Goal: Complete application form: Complete application form

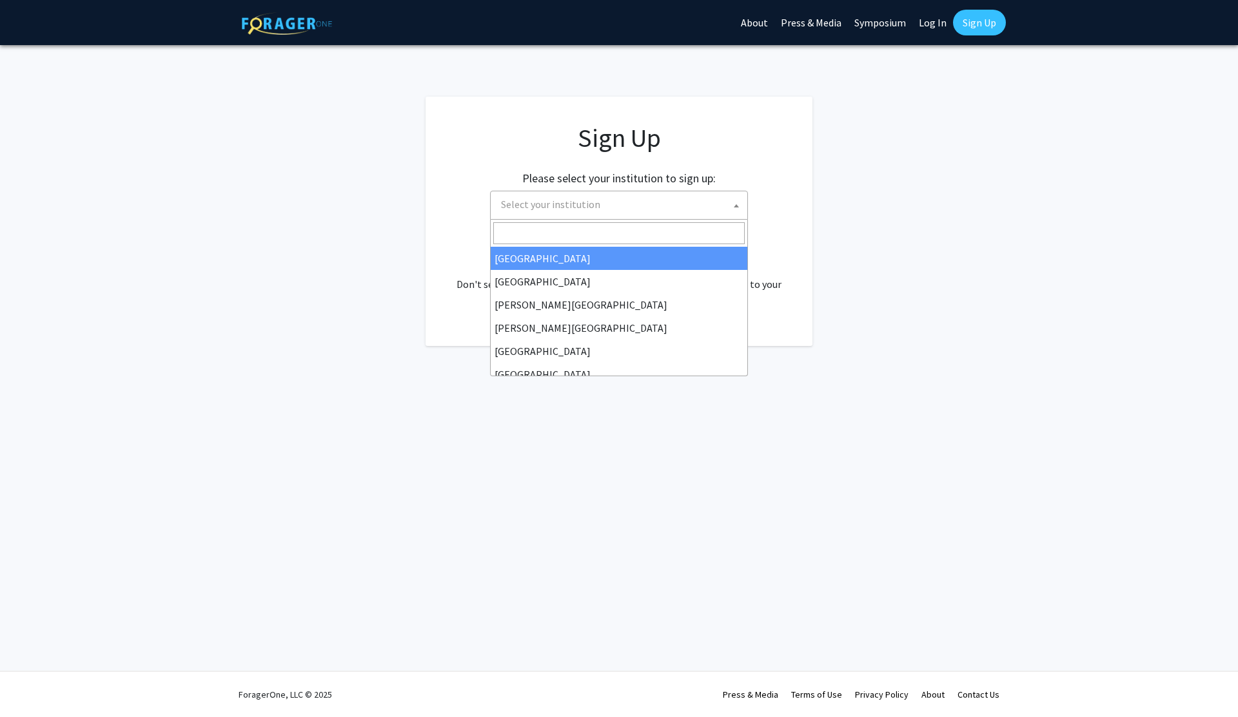
click at [615, 198] on span "Select your institution" at bounding box center [621, 204] width 251 height 26
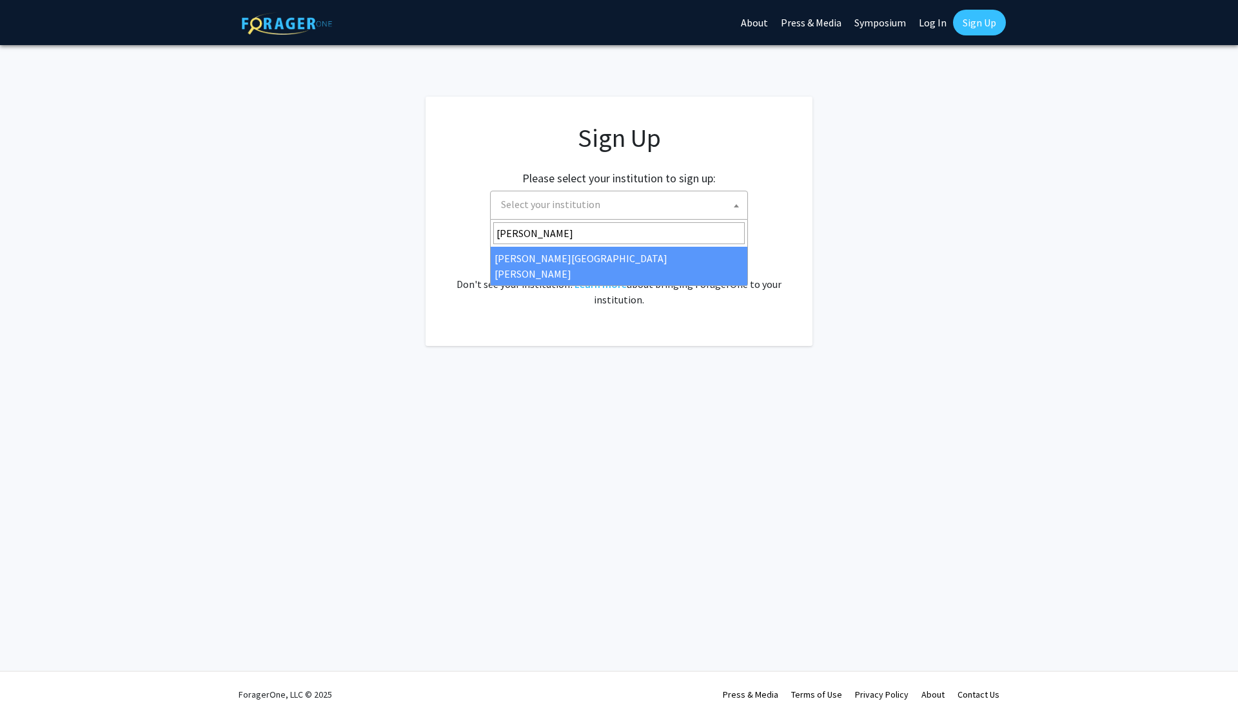
type input "[PERSON_NAME]"
select select "1"
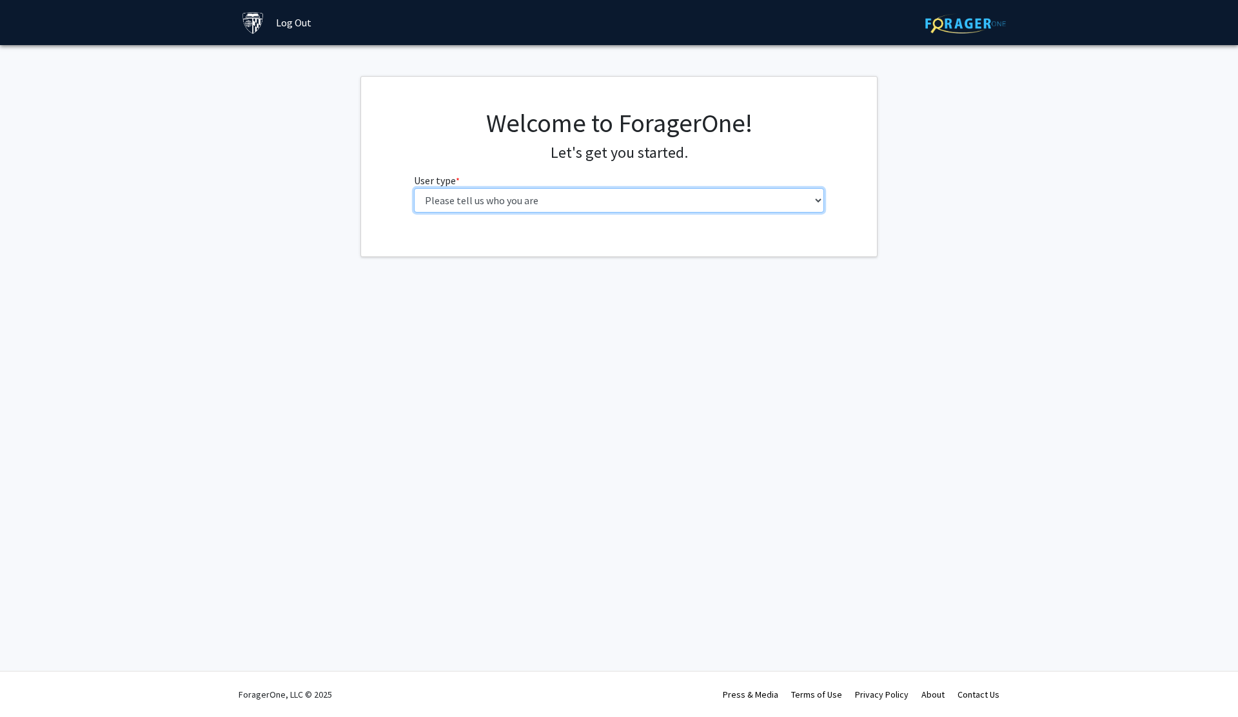
click at [524, 208] on select "Please tell us who you are Undergraduate Student Master's Student Doctoral Cand…" at bounding box center [619, 200] width 411 height 24
click at [525, 194] on select "Please tell us who you are Undergraduate Student Master's Student Doctoral Cand…" at bounding box center [619, 200] width 411 height 24
click at [496, 198] on select "Please tell us who you are Undergraduate Student Master's Student Doctoral Cand…" at bounding box center [619, 200] width 411 height 24
click at [471, 197] on select "Please tell us who you are Undergraduate Student Master's Student Doctoral Cand…" at bounding box center [619, 200] width 411 height 24
click at [469, 206] on select "Please tell us who you are Undergraduate Student Master's Student Doctoral Cand…" at bounding box center [619, 200] width 411 height 24
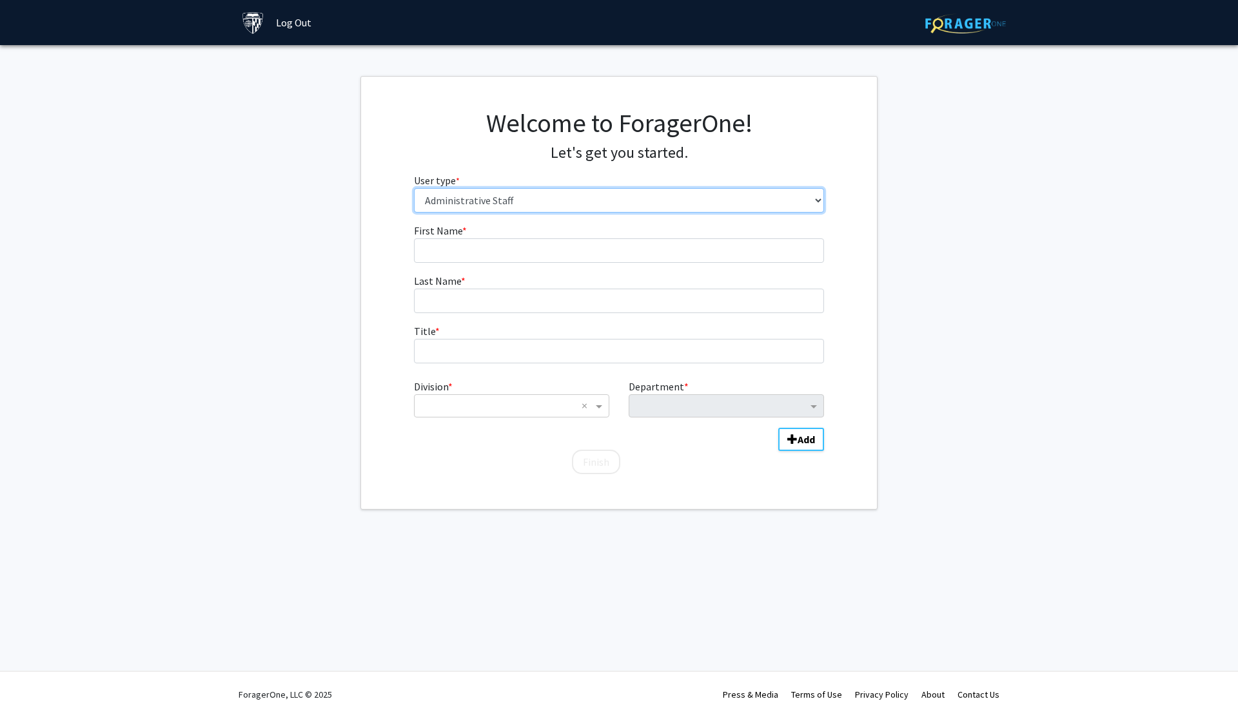
select select "4: postDoc"
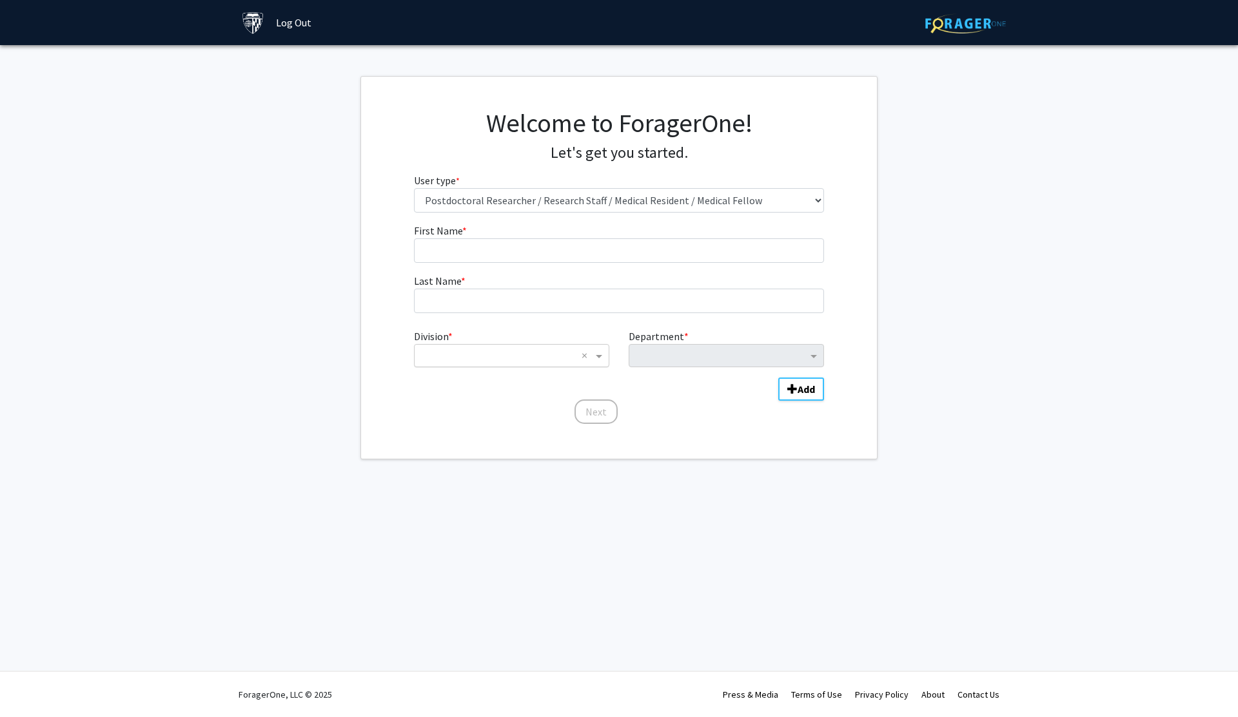
click at [533, 355] on input "Division" at bounding box center [498, 355] width 155 height 15
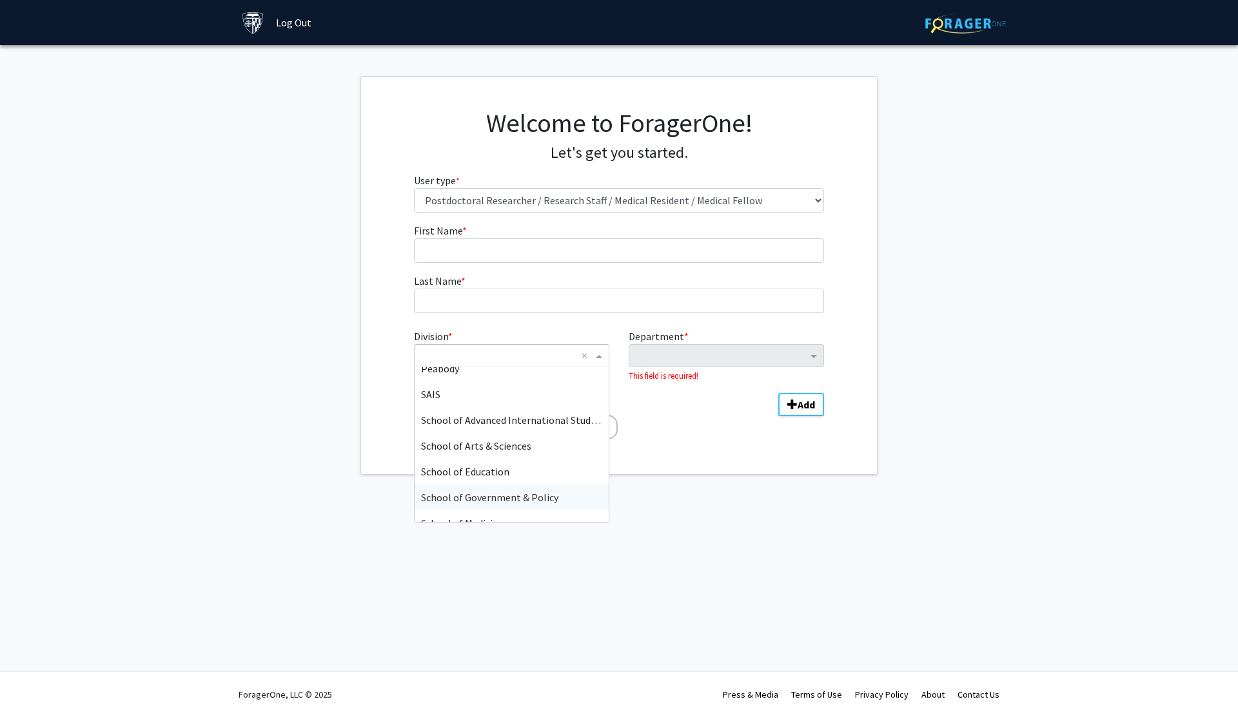
scroll to position [168, 0]
